Goal: Task Accomplishment & Management: Manage account settings

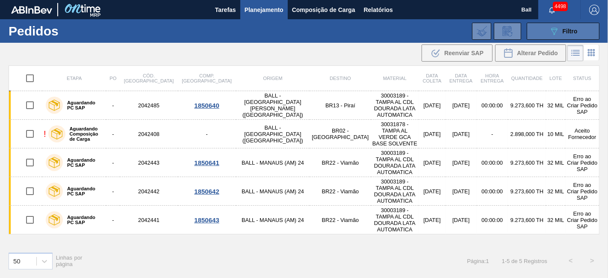
click at [551, 30] on icon "089F7B8B-B2A5-4AFE-B5C0-19BA573D28AC" at bounding box center [554, 31] width 10 height 10
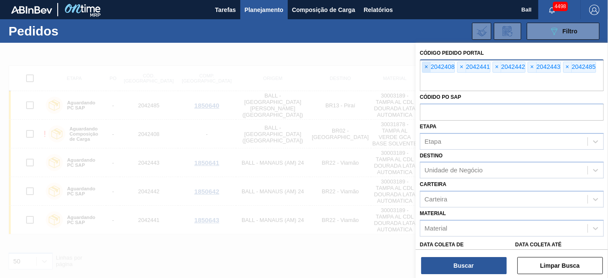
click at [430, 65] on span "×" at bounding box center [427, 67] width 8 height 10
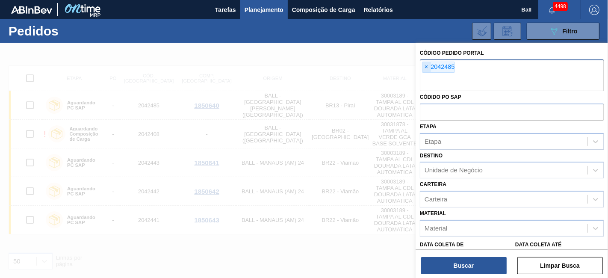
click at [430, 65] on span "×" at bounding box center [427, 67] width 8 height 10
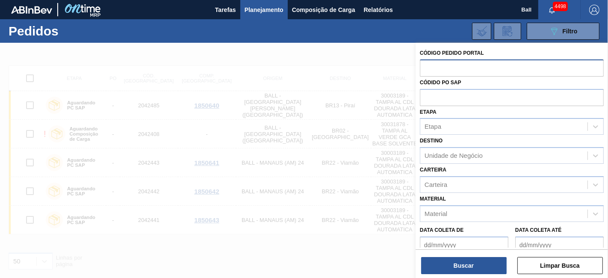
paste input "text"
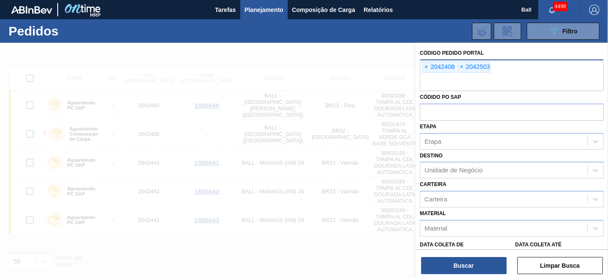
paste input "2041728"
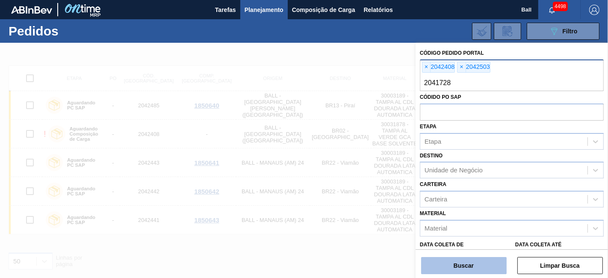
type input "2041728"
click at [447, 264] on button "Buscar" at bounding box center [464, 265] width 86 height 17
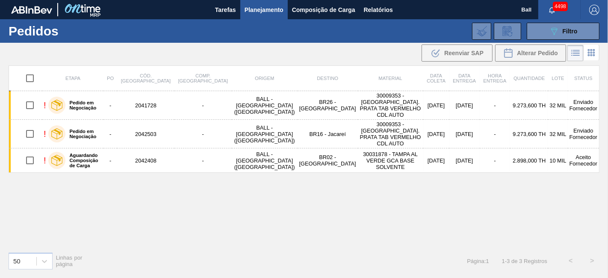
click at [27, 77] on input "checkbox" at bounding box center [30, 78] width 18 height 18
checkbox input "true"
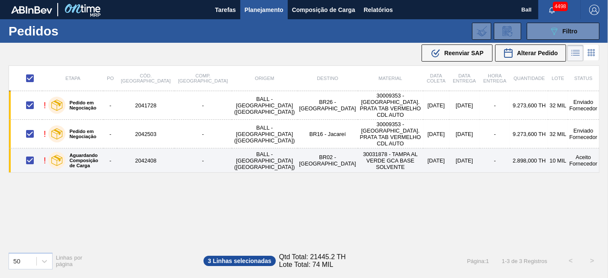
click at [30, 151] on input "checkbox" at bounding box center [30, 160] width 18 height 18
checkbox input "false"
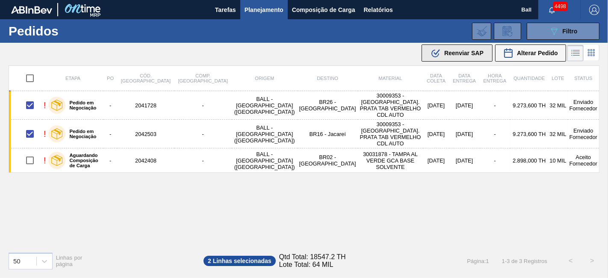
click at [452, 56] on span "Reenviar SAP" at bounding box center [464, 53] width 39 height 7
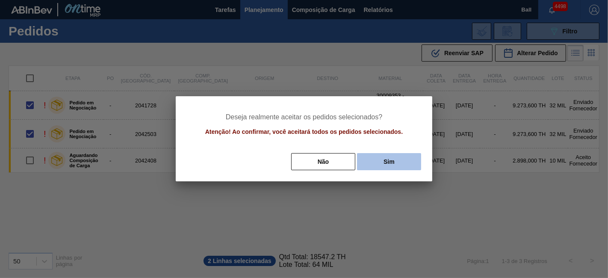
click at [392, 160] on button "Sim" at bounding box center [389, 161] width 64 height 17
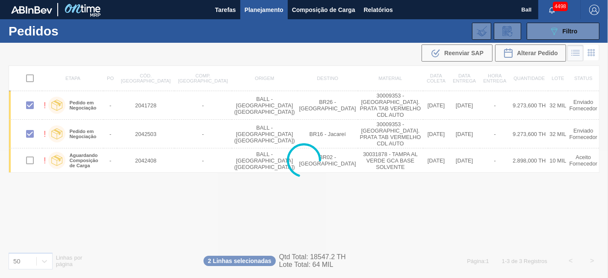
checkbox input "false"
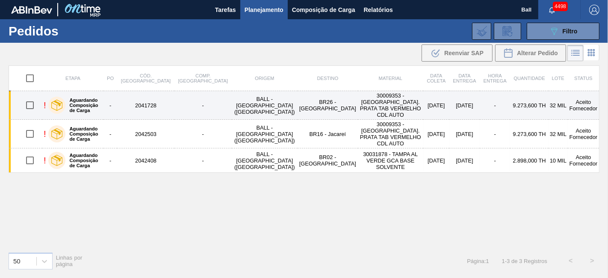
click at [157, 103] on td "2041728" at bounding box center [145, 105] width 57 height 29
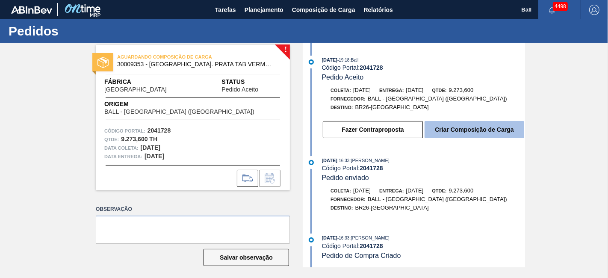
click at [461, 125] on button "Criar Composição de Carga" at bounding box center [475, 129] width 100 height 17
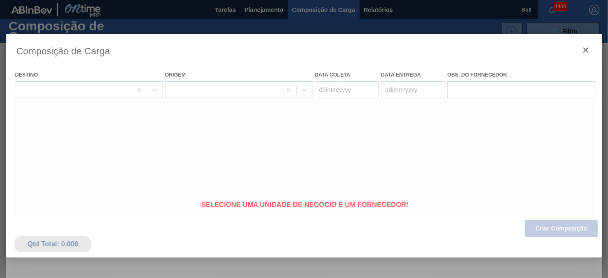
type coleta "[DATE]"
type entrega "[DATE]"
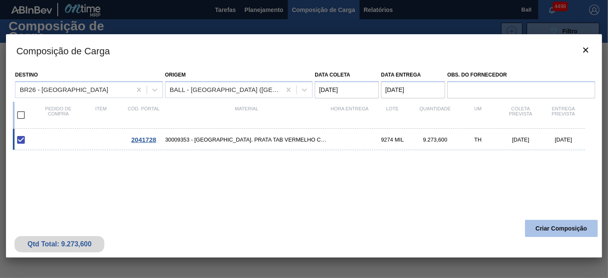
click at [575, 232] on button "Criar Composição" at bounding box center [561, 228] width 73 height 17
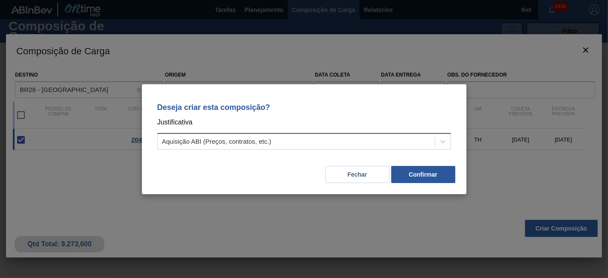
click at [345, 142] on div "Aquisição ABI (Preços, contratos, etc.)" at bounding box center [296, 141] width 277 height 12
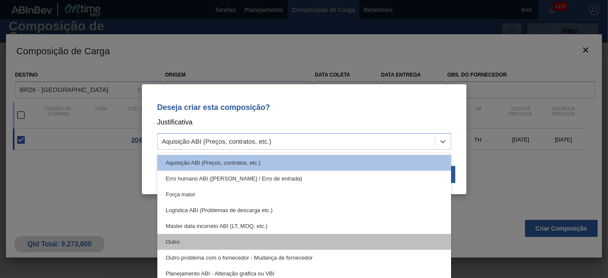
click at [236, 235] on div "Outro" at bounding box center [304, 242] width 294 height 16
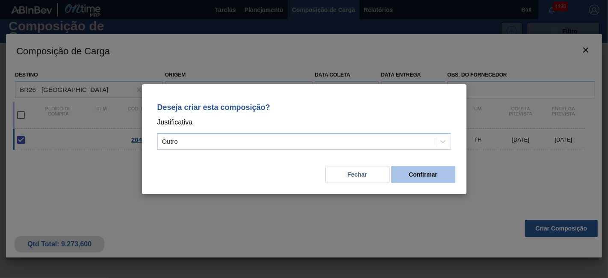
click at [422, 178] on button "Confirmar" at bounding box center [423, 174] width 64 height 17
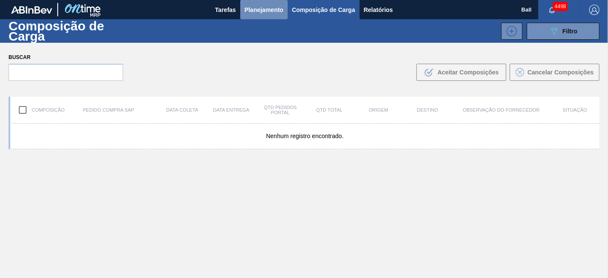
click at [260, 12] on span "Planejamento" at bounding box center [264, 10] width 39 height 10
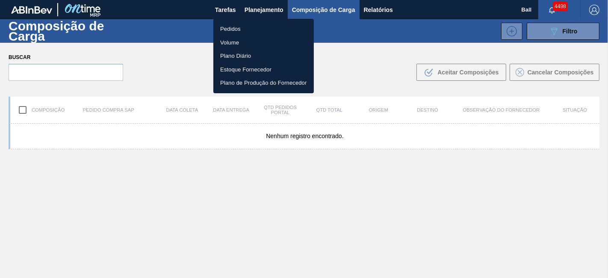
click at [247, 30] on li "Pedidos" at bounding box center [263, 29] width 101 height 14
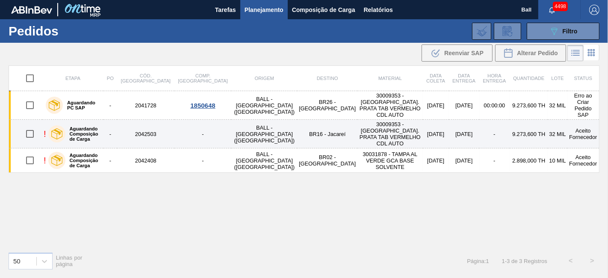
click at [360, 133] on td "30009353 - [GEOGRAPHIC_DATA]. PRATA TAB VERMELHO CDL AUTO" at bounding box center [390, 134] width 65 height 29
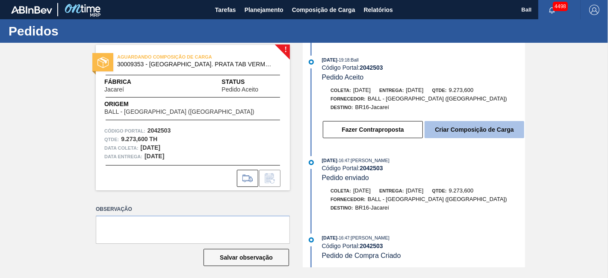
click at [452, 129] on button "Criar Composição de Carga" at bounding box center [475, 129] width 100 height 17
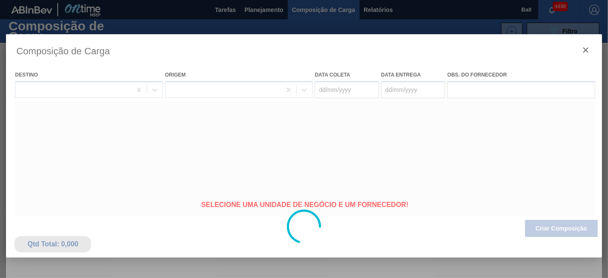
type coleta "[DATE]"
type entrega "[DATE]"
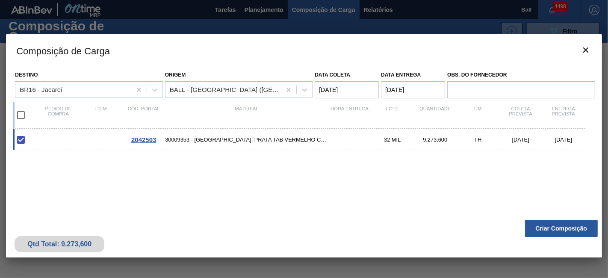
click at [567, 238] on div "Qtd Total: 9.273,600 Criar Composição" at bounding box center [304, 237] width 596 height 42
click at [557, 225] on button "Criar Composição" at bounding box center [561, 228] width 73 height 17
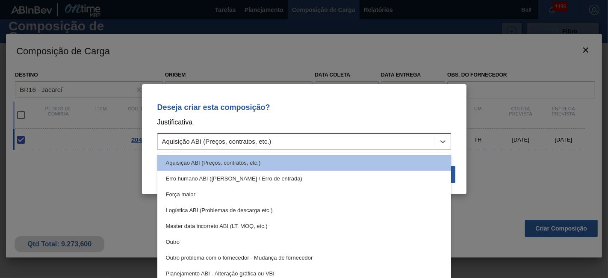
click at [216, 144] on div "Aquisição ABI (Preços, contratos, etc.)" at bounding box center [217, 141] width 110 height 7
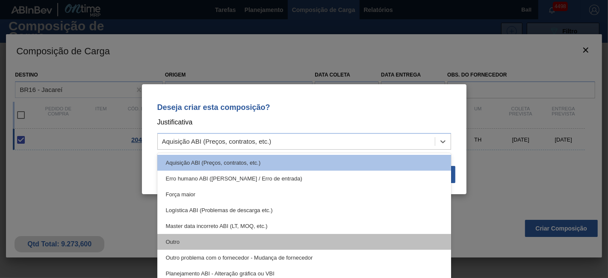
click at [200, 235] on div "Outro" at bounding box center [304, 242] width 294 height 16
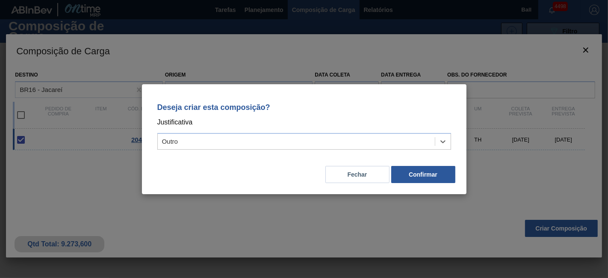
click at [544, 225] on div "Deseja criar esta composição? Justificativa option Outro, selected. Select is f…" at bounding box center [304, 139] width 608 height 278
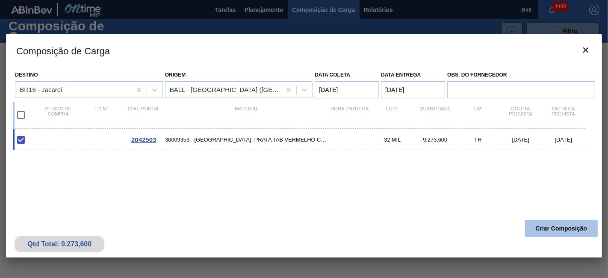
click at [551, 226] on button "Criar Composição" at bounding box center [561, 228] width 73 height 17
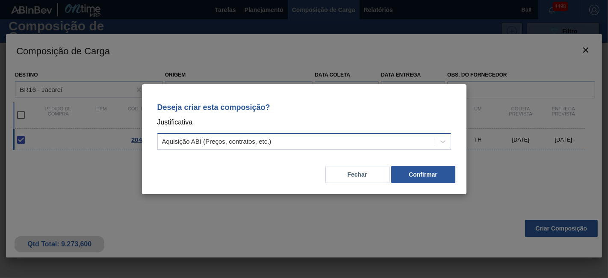
click at [382, 139] on div "Aquisição ABI (Preços, contratos, etc.)" at bounding box center [296, 141] width 277 height 12
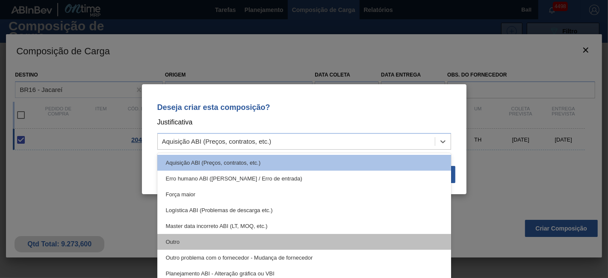
click at [285, 239] on div "Outro" at bounding box center [304, 242] width 294 height 16
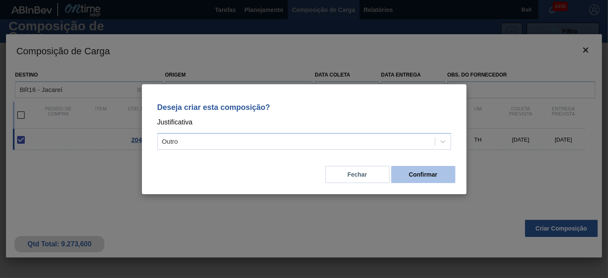
click at [418, 176] on button "Confirmar" at bounding box center [423, 174] width 64 height 17
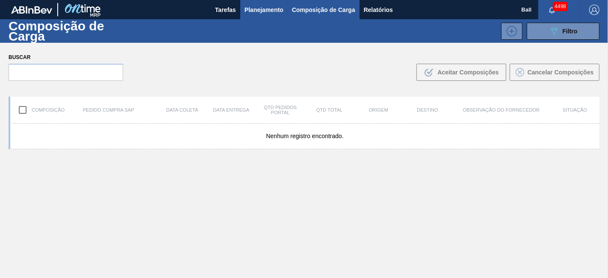
click at [269, 3] on button "Planejamento" at bounding box center [263, 9] width 47 height 19
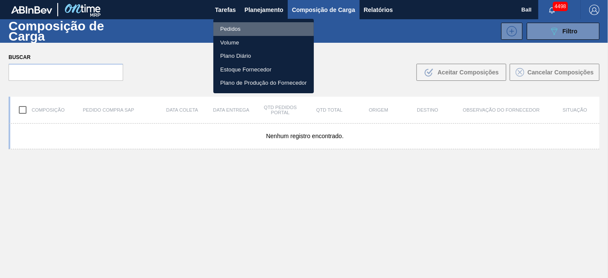
click at [244, 31] on li "Pedidos" at bounding box center [263, 29] width 101 height 14
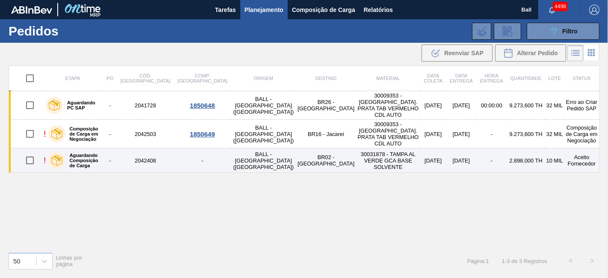
click at [88, 153] on label "Aguardando Composição de Carga" at bounding box center [82, 160] width 35 height 15
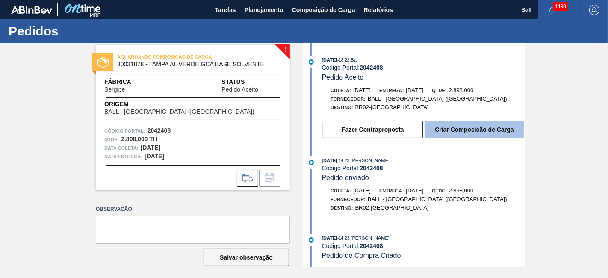
click at [465, 138] on button "Criar Composição de Carga" at bounding box center [475, 129] width 100 height 17
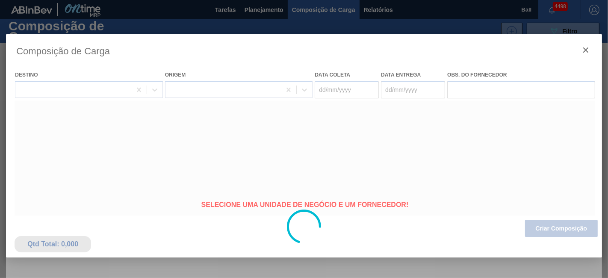
type coleta "[DATE]"
type entrega "[DATE]"
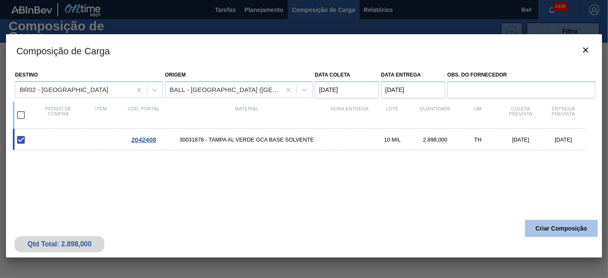
click at [566, 229] on button "Criar Composição" at bounding box center [561, 228] width 73 height 17
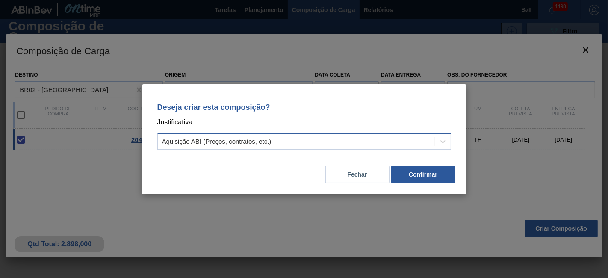
click at [349, 138] on div "Aquisição ABI (Preços, contratos, etc.)" at bounding box center [296, 141] width 277 height 12
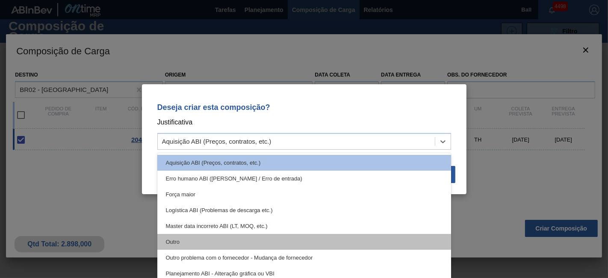
click at [269, 236] on div "Outro" at bounding box center [304, 242] width 294 height 16
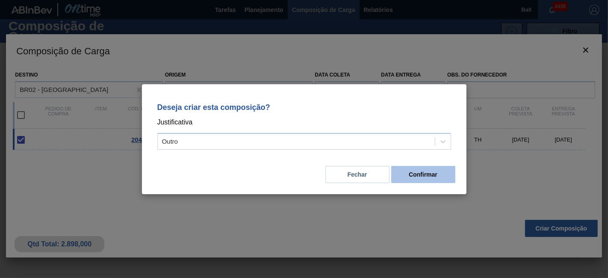
click at [418, 177] on button "Confirmar" at bounding box center [423, 174] width 64 height 17
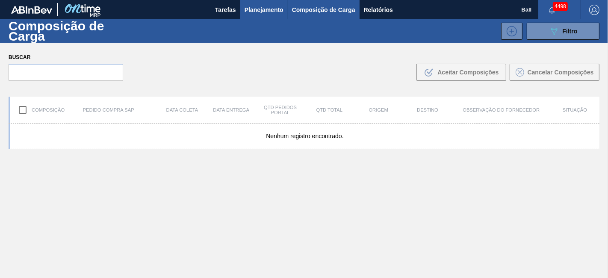
click at [255, 13] on span "Planejamento" at bounding box center [264, 10] width 39 height 10
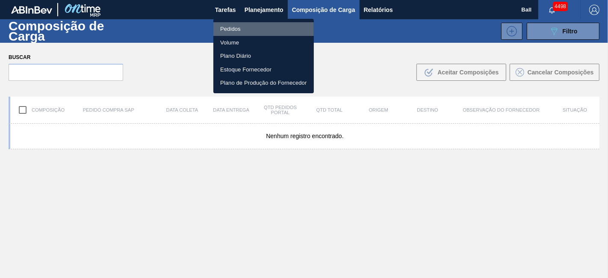
click at [250, 32] on li "Pedidos" at bounding box center [263, 29] width 101 height 14
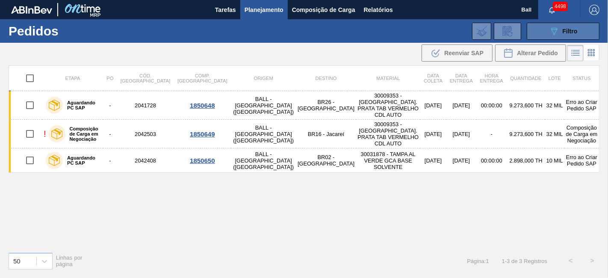
click at [561, 39] on button "089F7B8B-B2A5-4AFE-B5C0-19BA573D28AC Filtro" at bounding box center [563, 31] width 73 height 17
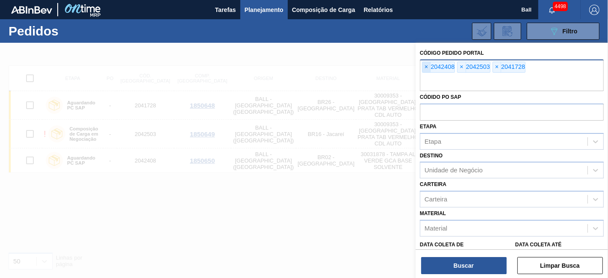
click at [423, 67] on span "×" at bounding box center [427, 67] width 8 height 10
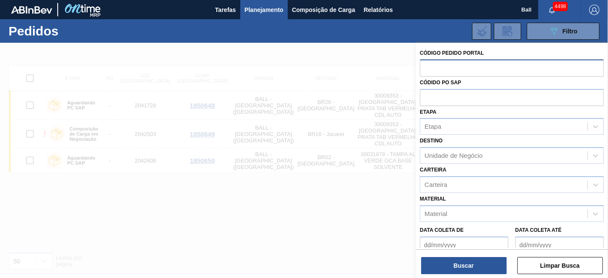
paste input "2042483"
type input "2042483"
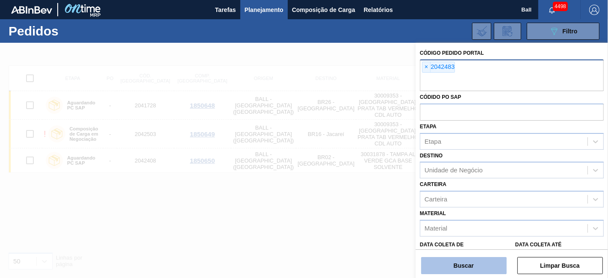
click at [445, 265] on button "Buscar" at bounding box center [464, 265] width 86 height 17
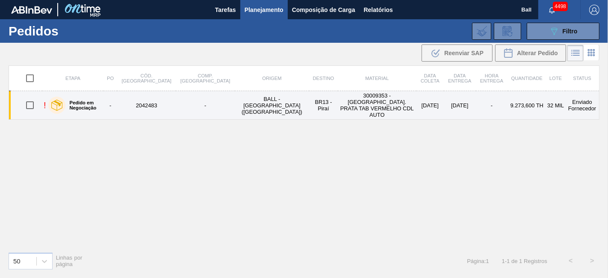
click at [355, 103] on td "30009353 - [GEOGRAPHIC_DATA]. PRATA TAB VERMELHO CDL AUTO" at bounding box center [377, 105] width 79 height 29
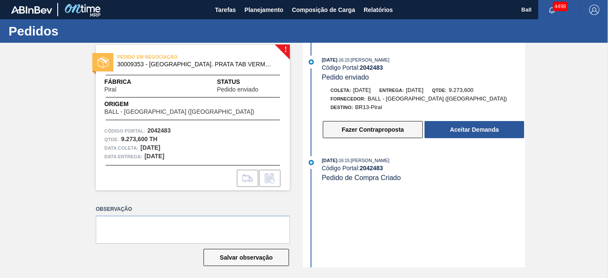
click at [352, 134] on button "Fazer Contraproposta" at bounding box center [373, 129] width 100 height 17
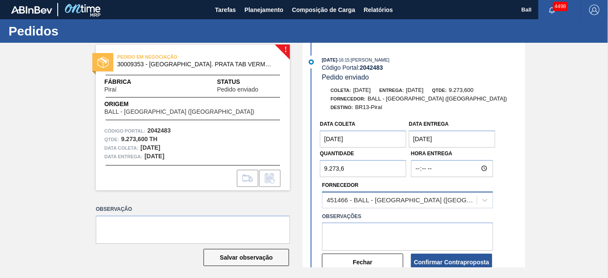
click at [341, 208] on div "451466 - BALL - RECIFE (PE)" at bounding box center [407, 200] width 171 height 17
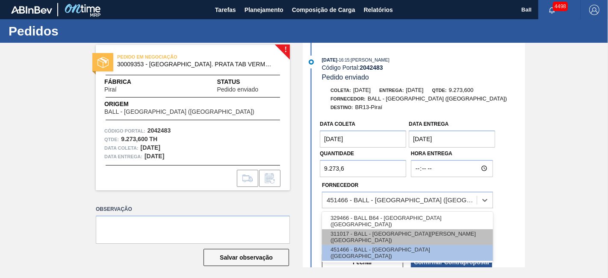
click at [346, 239] on div "311017 - BALL - TRÊS RIOS (RJ)" at bounding box center [407, 237] width 171 height 16
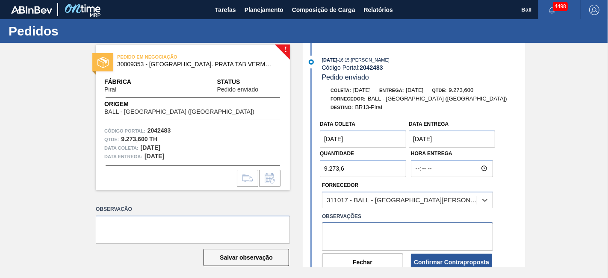
click at [348, 240] on textarea at bounding box center [407, 236] width 171 height 28
type textarea "malha"
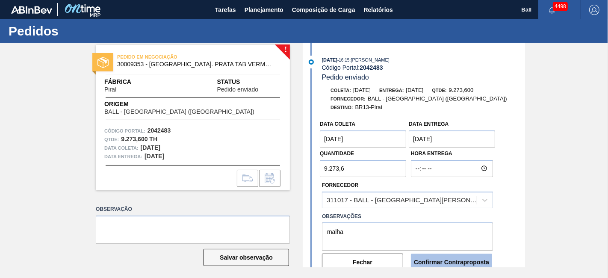
click at [430, 261] on button "Confirmar Contraproposta" at bounding box center [451, 262] width 81 height 17
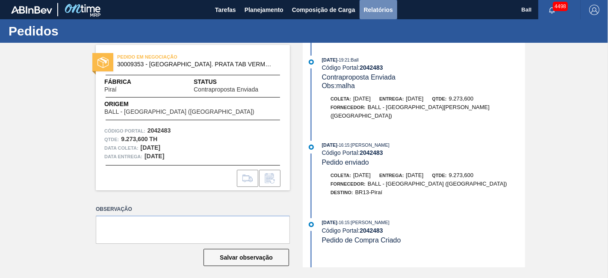
click at [376, 10] on span "Relatórios" at bounding box center [378, 10] width 29 height 10
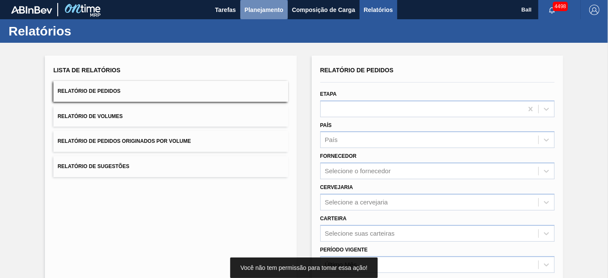
click at [271, 10] on span "Planejamento" at bounding box center [264, 10] width 39 height 10
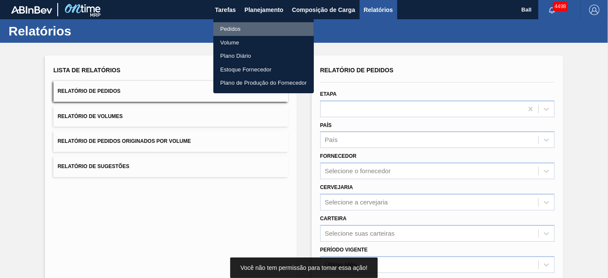
click at [233, 31] on li "Pedidos" at bounding box center [263, 29] width 101 height 14
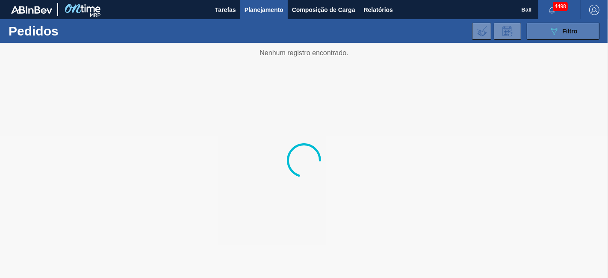
click at [563, 29] on span "Filtro" at bounding box center [570, 31] width 15 height 7
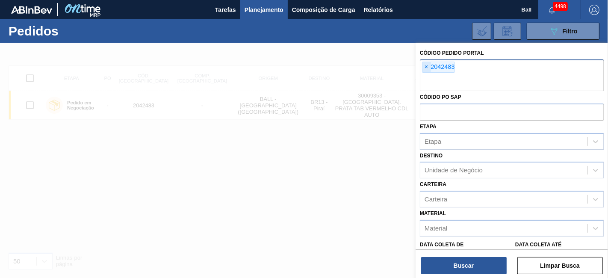
click at [424, 68] on span "×" at bounding box center [427, 67] width 8 height 10
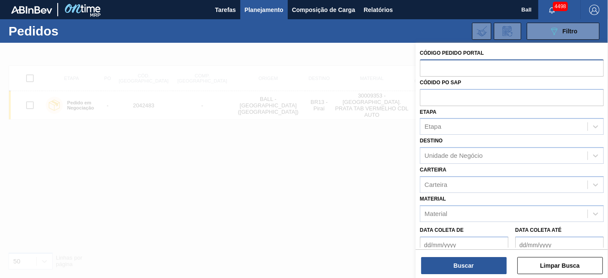
paste input "text"
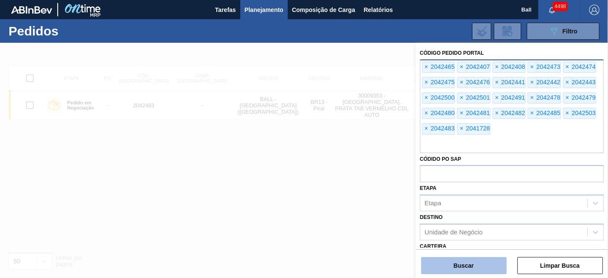
click at [450, 262] on button "Buscar" at bounding box center [464, 265] width 86 height 17
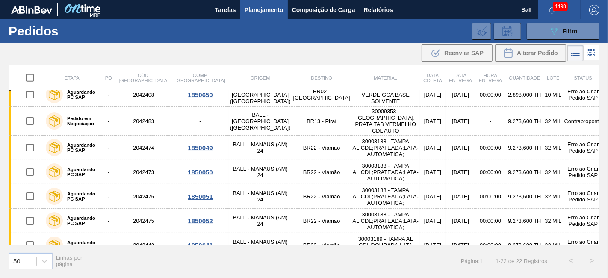
scroll to position [379, 0]
